Goal: Task Accomplishment & Management: Manage account settings

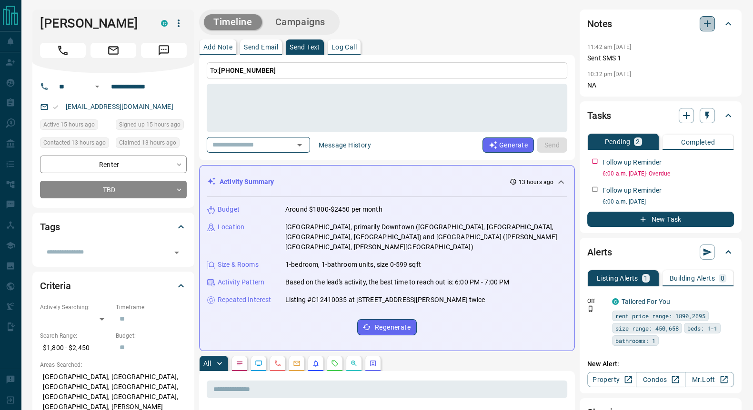
click at [707, 22] on icon "button" at bounding box center [707, 23] width 7 height 7
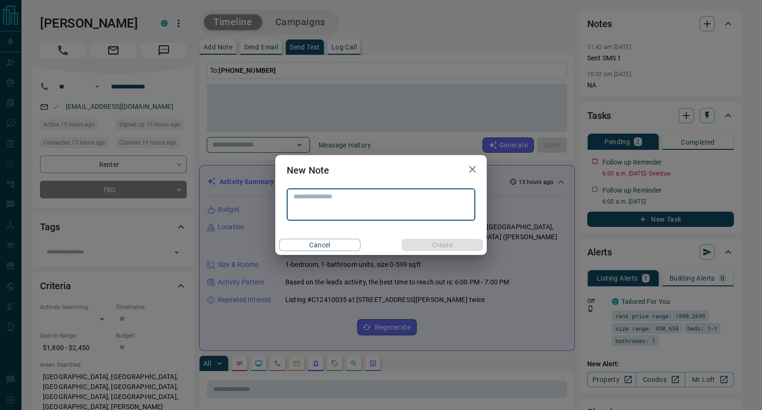
click at [473, 174] on icon "button" at bounding box center [472, 169] width 11 height 11
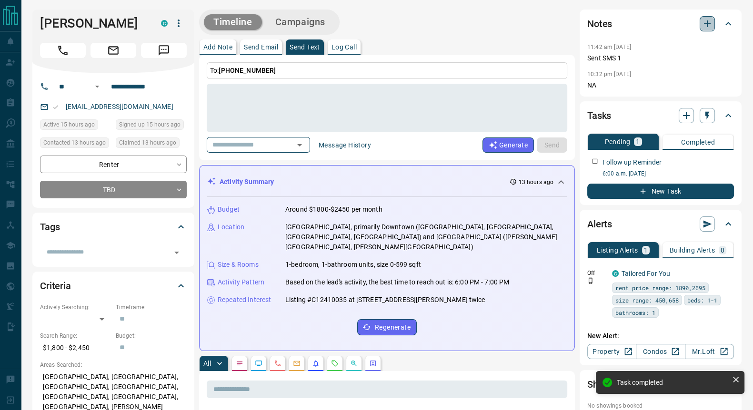
click at [712, 27] on icon "button" at bounding box center [706, 23] width 11 height 11
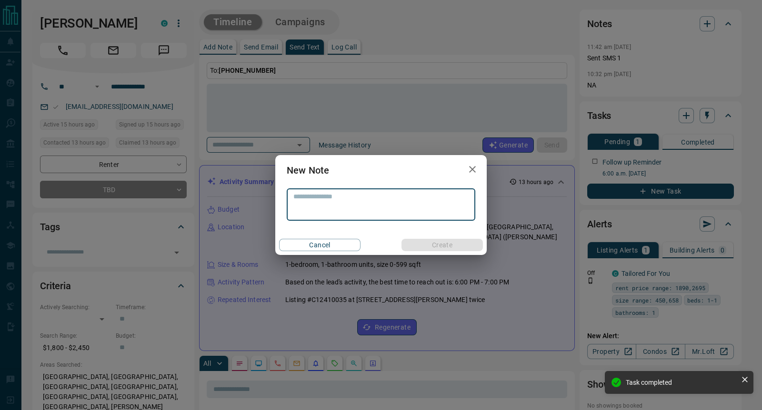
click at [367, 199] on textarea at bounding box center [380, 205] width 175 height 24
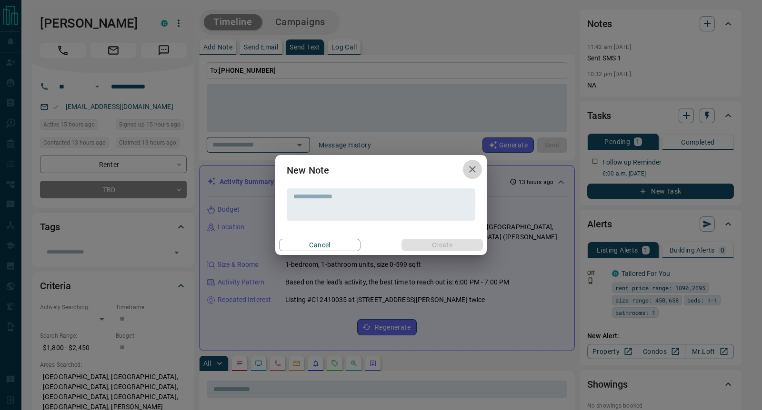
click at [472, 171] on icon "button" at bounding box center [472, 169] width 11 height 11
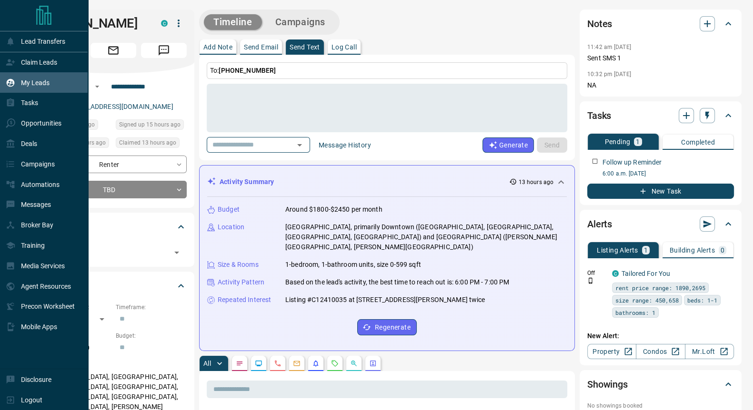
click at [33, 82] on p "My Leads" at bounding box center [35, 83] width 29 height 8
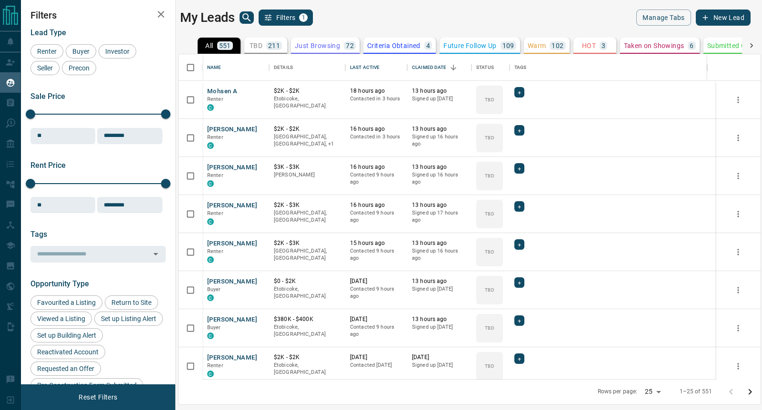
scroll to position [316, 573]
click at [219, 89] on button "Mohsen A" at bounding box center [222, 91] width 30 height 9
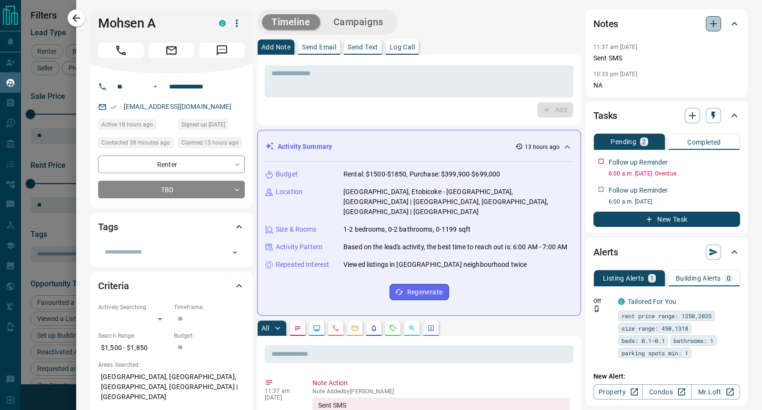
click at [708, 22] on icon "button" at bounding box center [713, 23] width 11 height 11
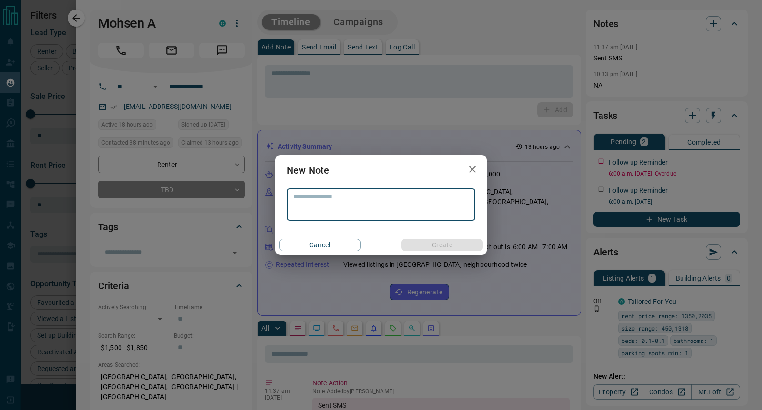
click at [377, 201] on textarea at bounding box center [380, 205] width 175 height 24
type textarea "**********"
click at [433, 241] on button "Create" at bounding box center [441, 245] width 81 height 12
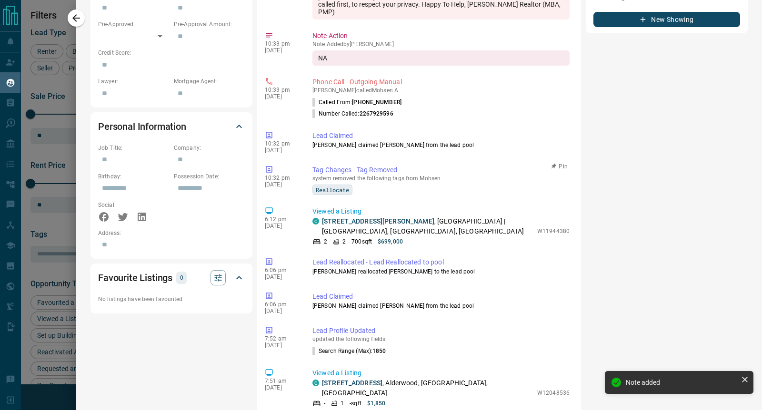
scroll to position [59, 0]
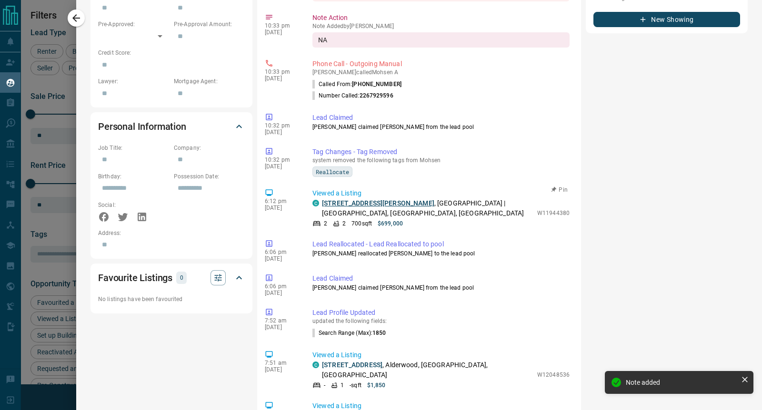
click at [360, 207] on link "[STREET_ADDRESS][PERSON_NAME]" at bounding box center [378, 203] width 112 height 8
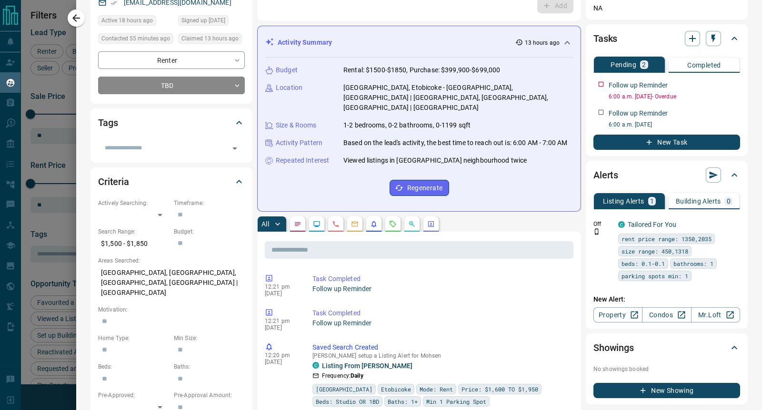
scroll to position [0, 0]
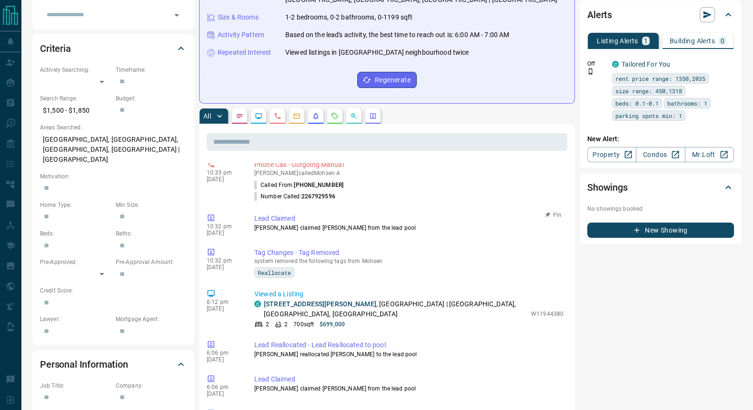
scroll to position [416, 0]
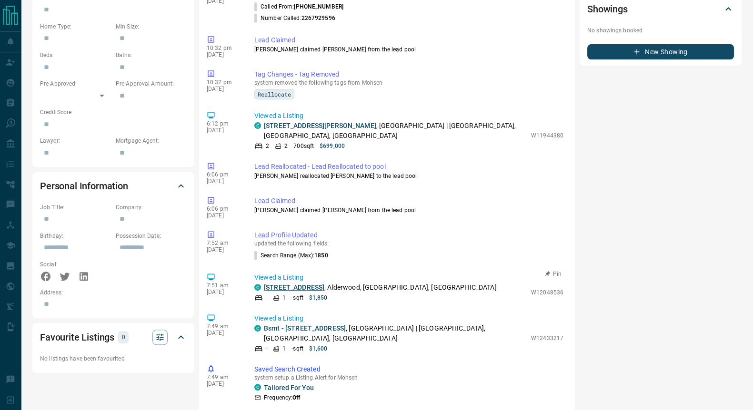
click at [295, 284] on link "[STREET_ADDRESS]" at bounding box center [294, 288] width 60 height 8
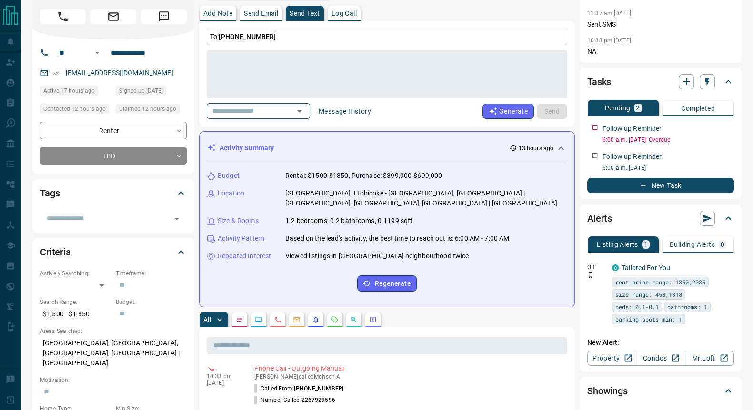
scroll to position [59, 0]
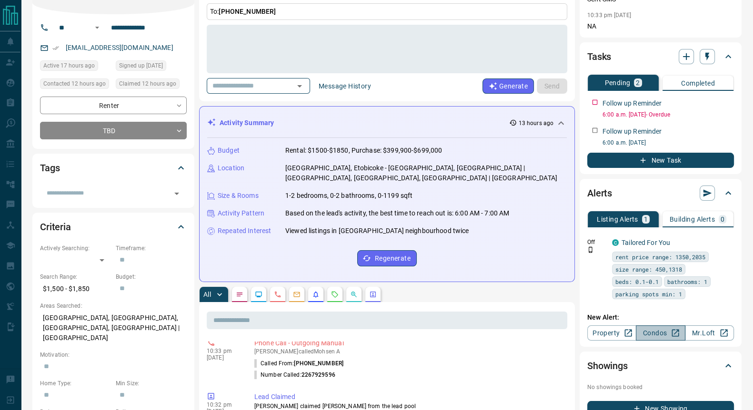
click at [655, 330] on link "Condos" at bounding box center [660, 333] width 49 height 15
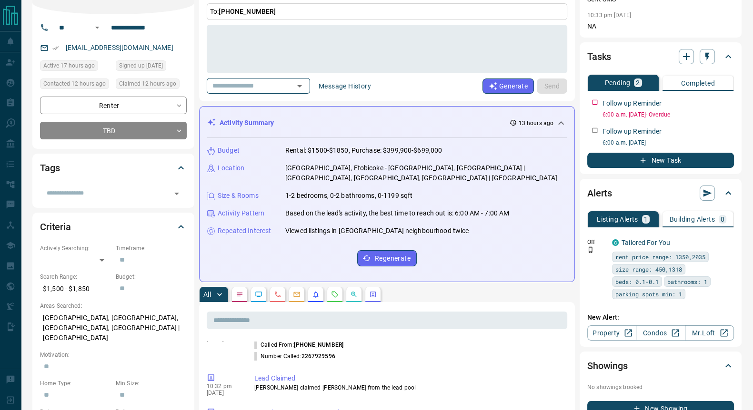
scroll to position [290, 0]
